Goal: Task Accomplishment & Management: Use online tool/utility

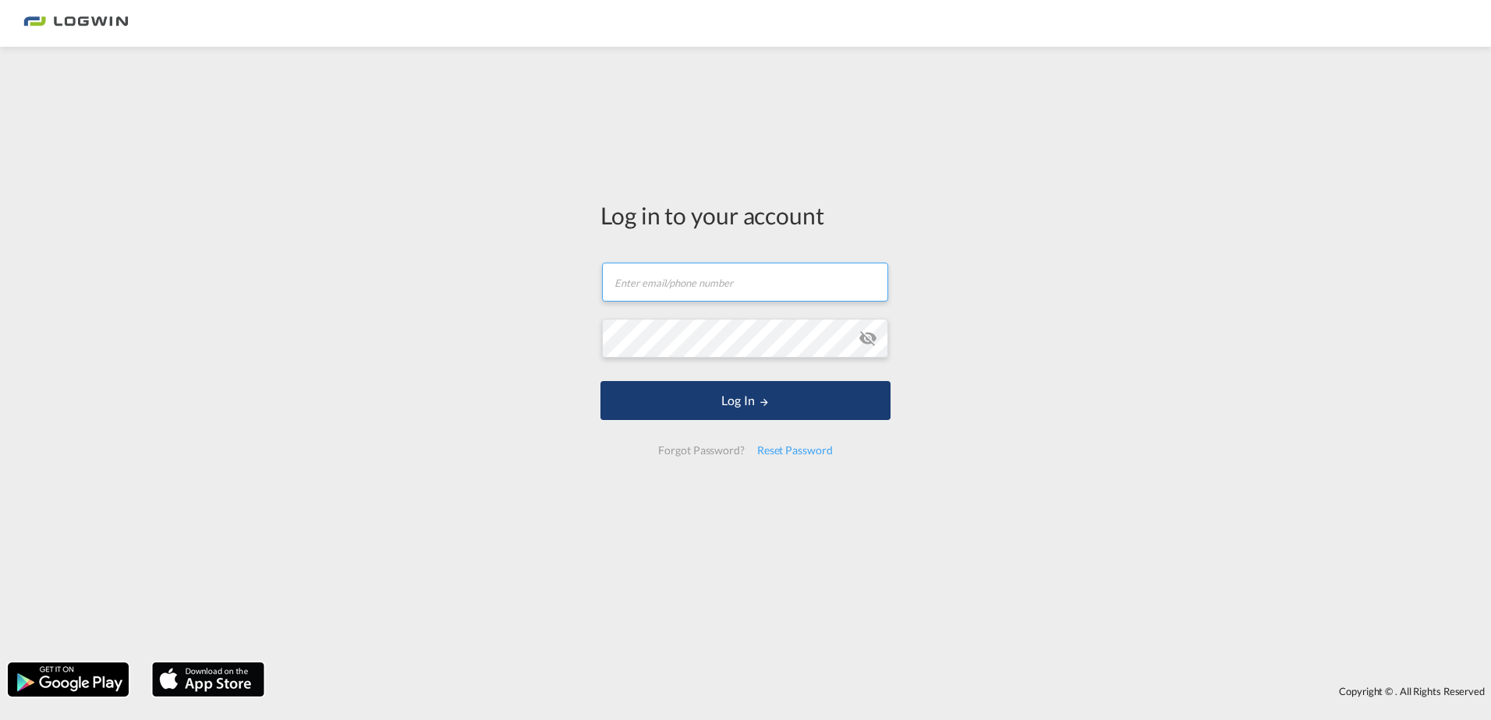
type input "[PERSON_NAME][EMAIL_ADDRESS][PERSON_NAME][DOMAIN_NAME]"
click at [746, 401] on button "Log In" at bounding box center [745, 400] width 290 height 39
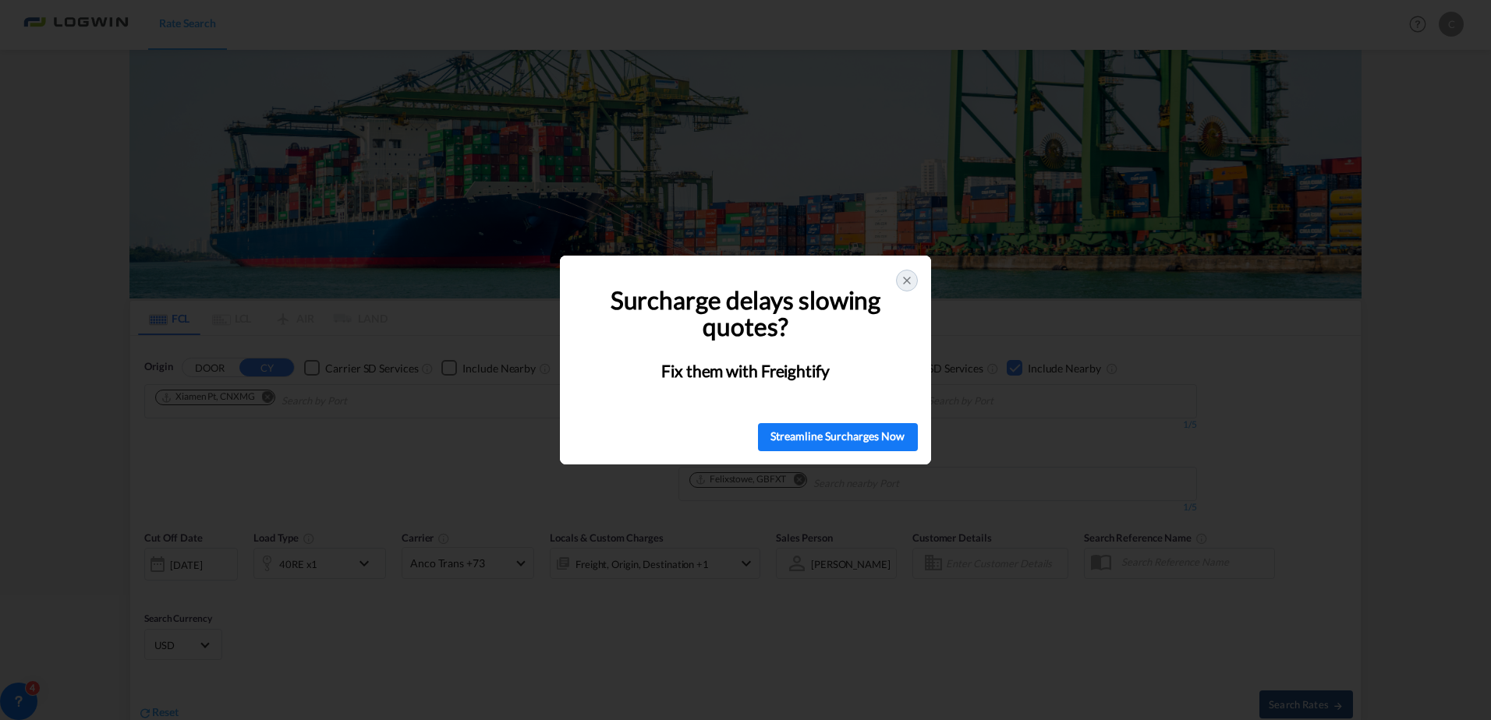
click at [904, 283] on icon at bounding box center [907, 281] width 6 height 6
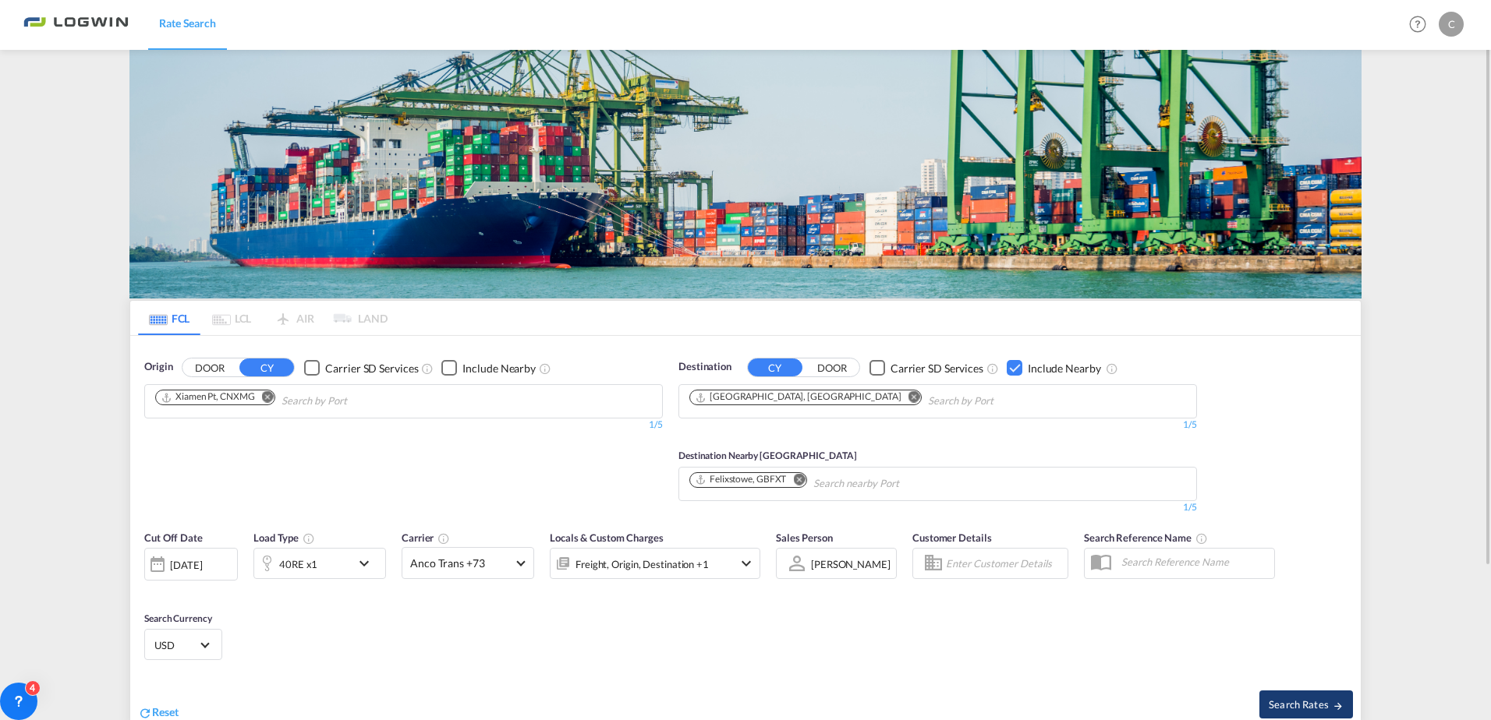
click at [1317, 702] on span "Search Rates" at bounding box center [1305, 705] width 75 height 12
type input "CNXMG to GBLGP / [DATE]"
